Goal: Task Accomplishment & Management: Manage account settings

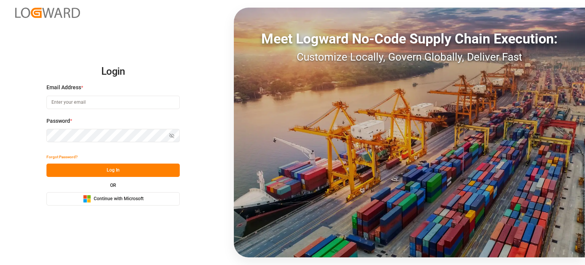
click at [99, 101] on input at bounding box center [112, 102] width 133 height 13
type input "[EMAIL_ADDRESS][DOMAIN_NAME]"
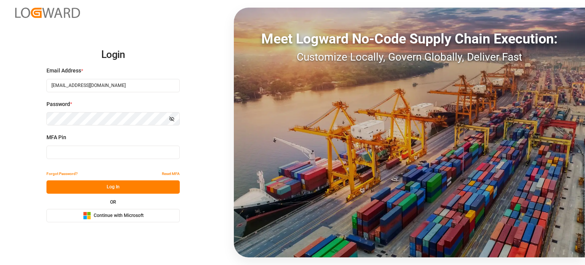
type input "966156"
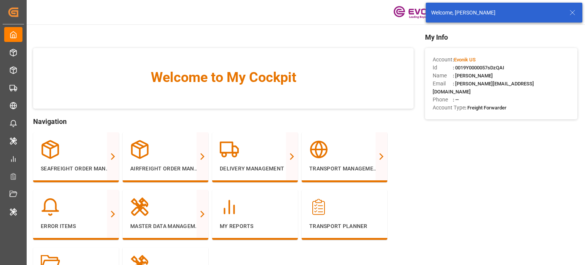
drag, startPoint x: 571, startPoint y: 13, endPoint x: 542, endPoint y: 14, distance: 29.3
click at [571, 13] on icon at bounding box center [572, 12] width 9 height 9
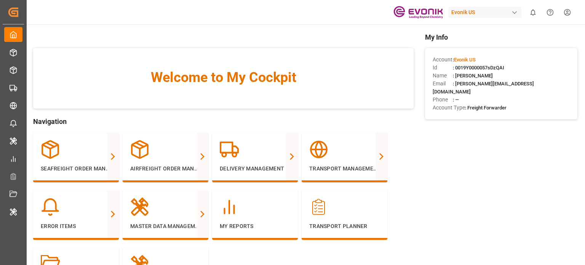
click at [483, 15] on body "Created by potrace 1.15, written by [PERSON_NAME] [DATE]-[DATE] Created by potr…" at bounding box center [292, 132] width 585 height 265
click at [483, 15] on div "Evonik US" at bounding box center [484, 12] width 73 height 11
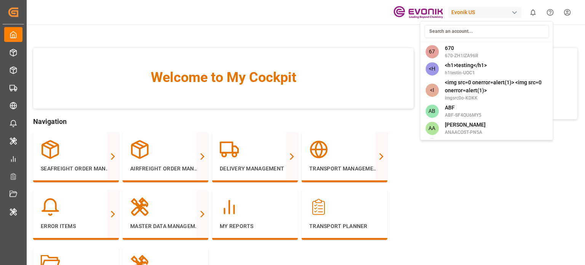
click at [473, 32] on input at bounding box center [486, 31] width 125 height 13
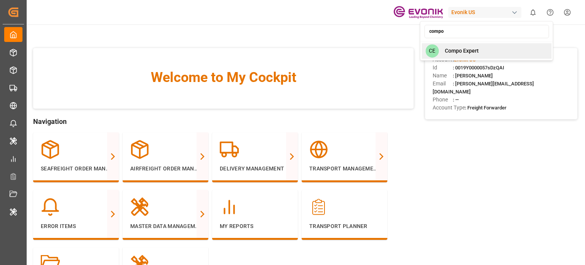
type input "compo"
click at [473, 50] on span "Compo Expert" at bounding box center [462, 51] width 34 height 8
